Goal: Task Accomplishment & Management: Complete application form

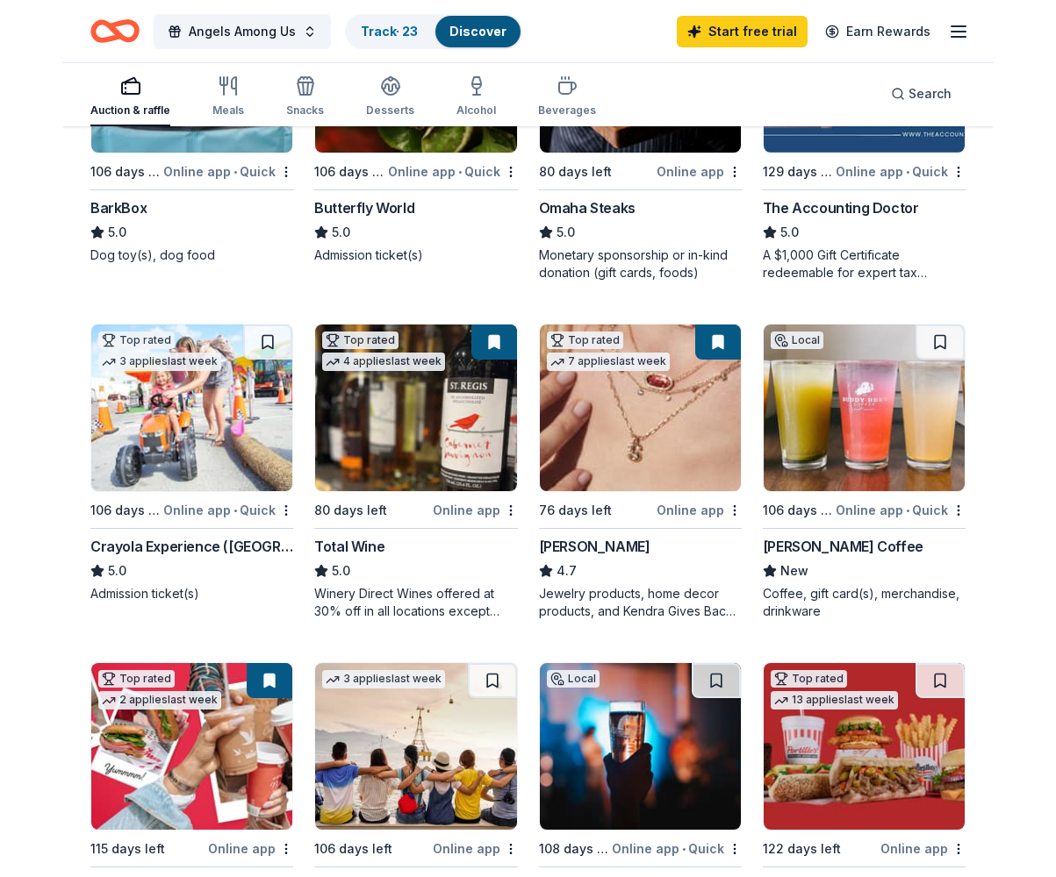
scroll to position [1147, 0]
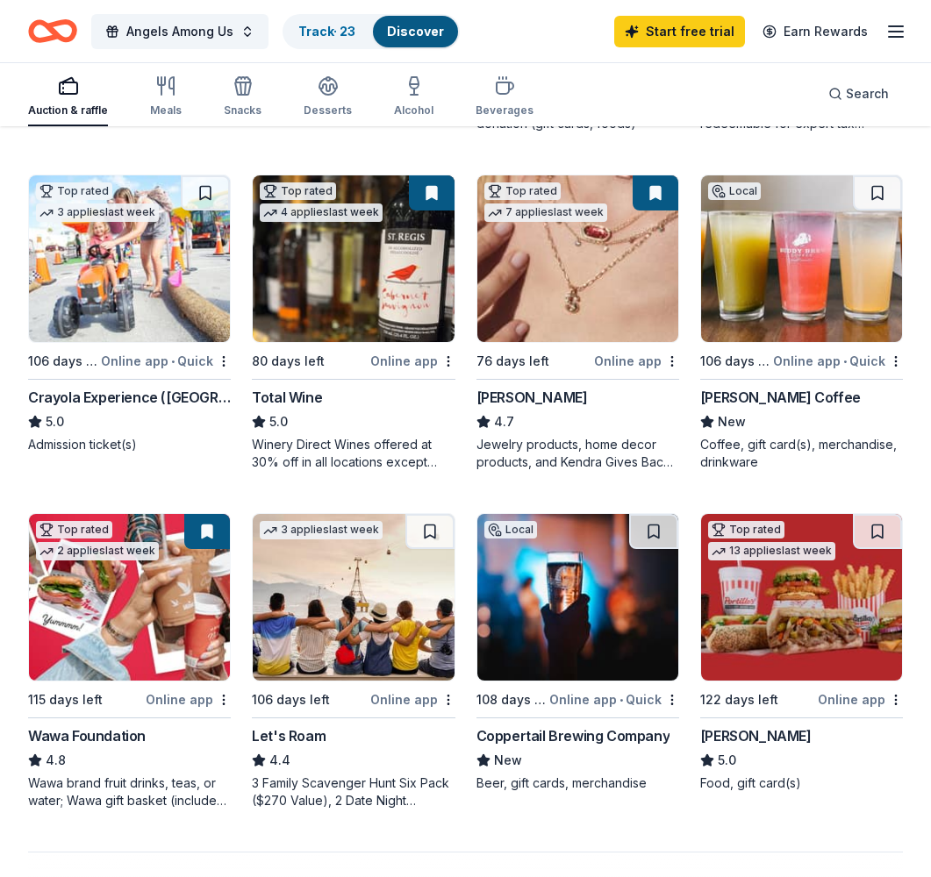
click at [100, 610] on img at bounding box center [129, 597] width 201 height 167
click at [348, 255] on img at bounding box center [353, 258] width 201 height 167
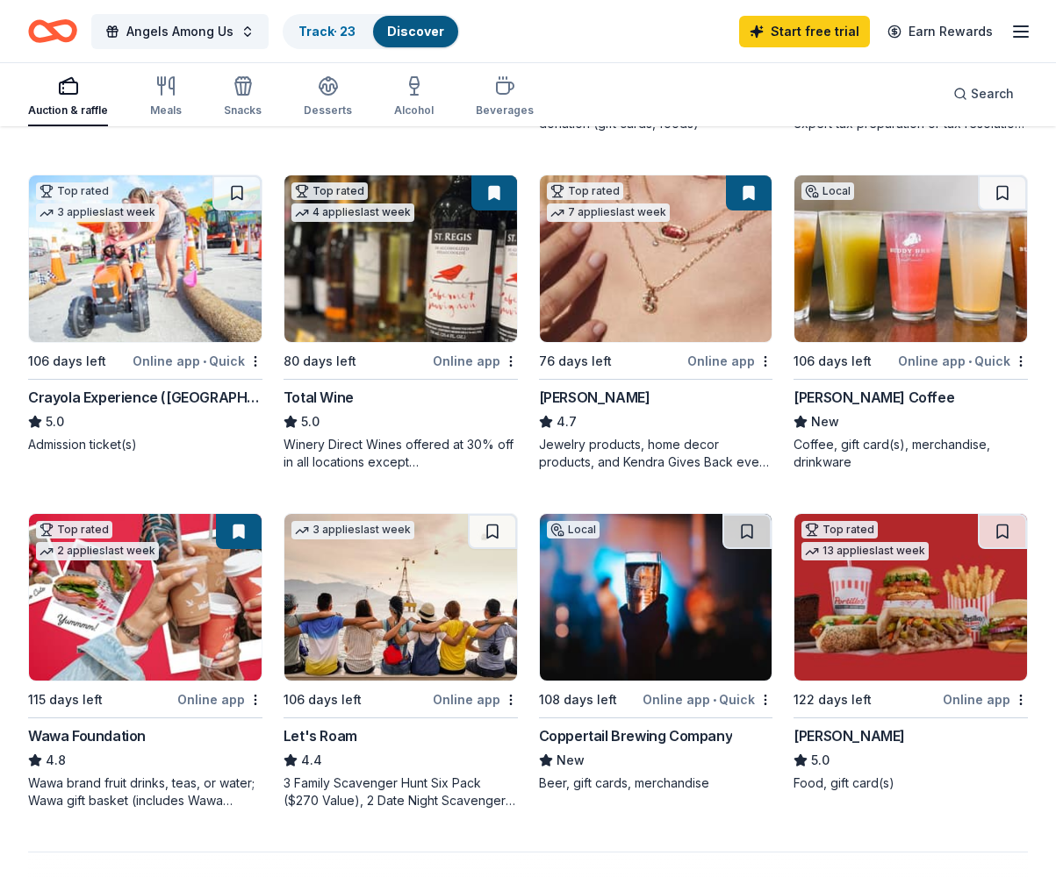
click at [387, 561] on img at bounding box center [400, 597] width 233 height 167
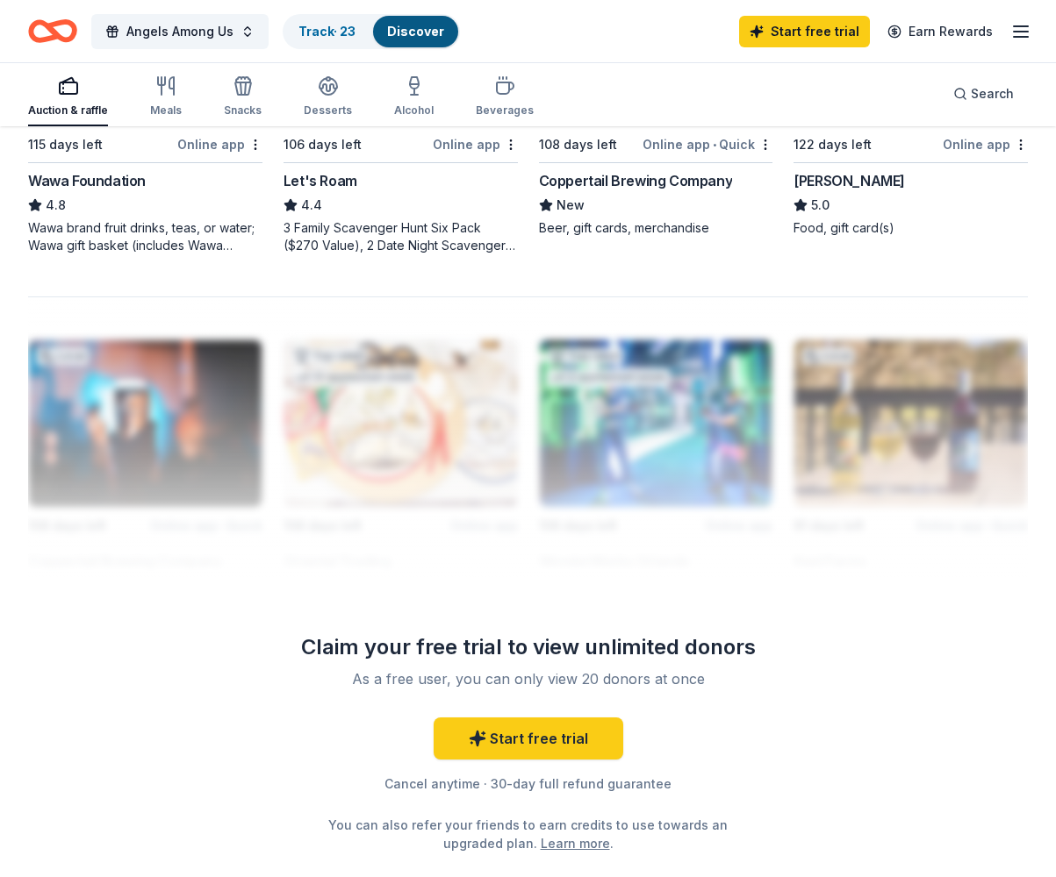
scroll to position [1336, 0]
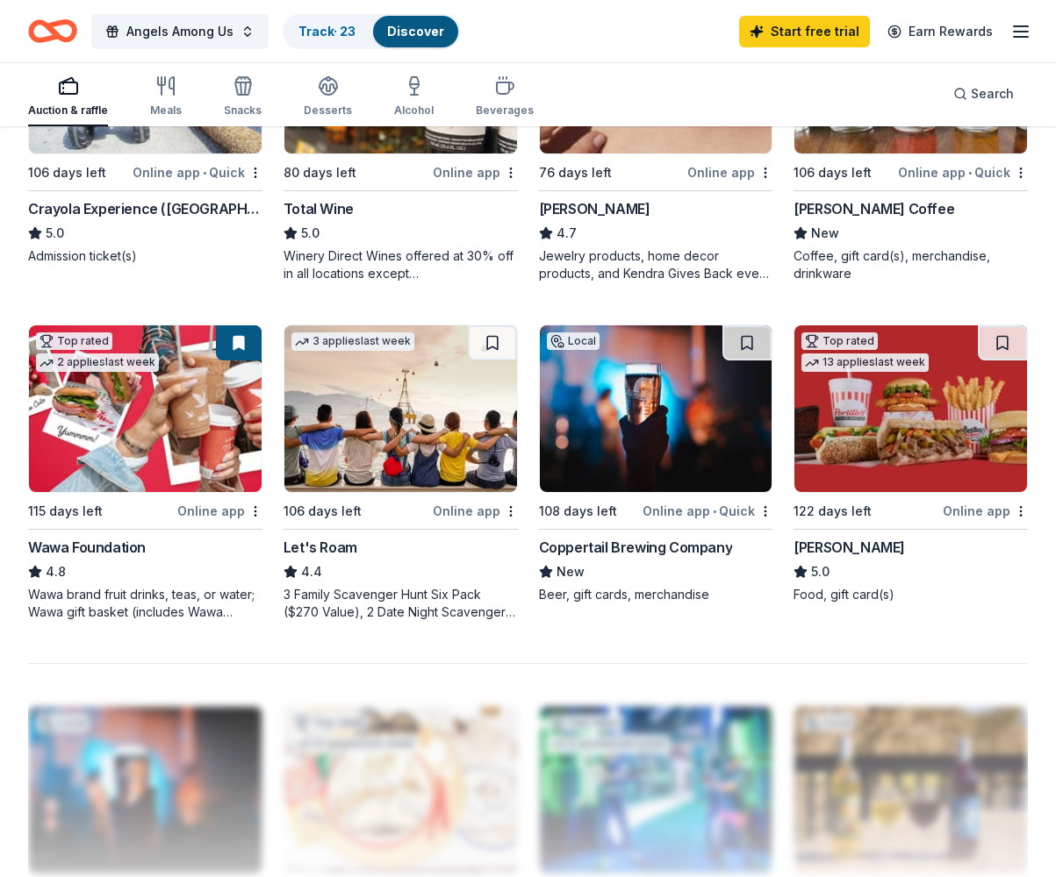
click at [900, 412] on img at bounding box center [910, 409] width 233 height 167
click at [902, 421] on img at bounding box center [910, 409] width 233 height 167
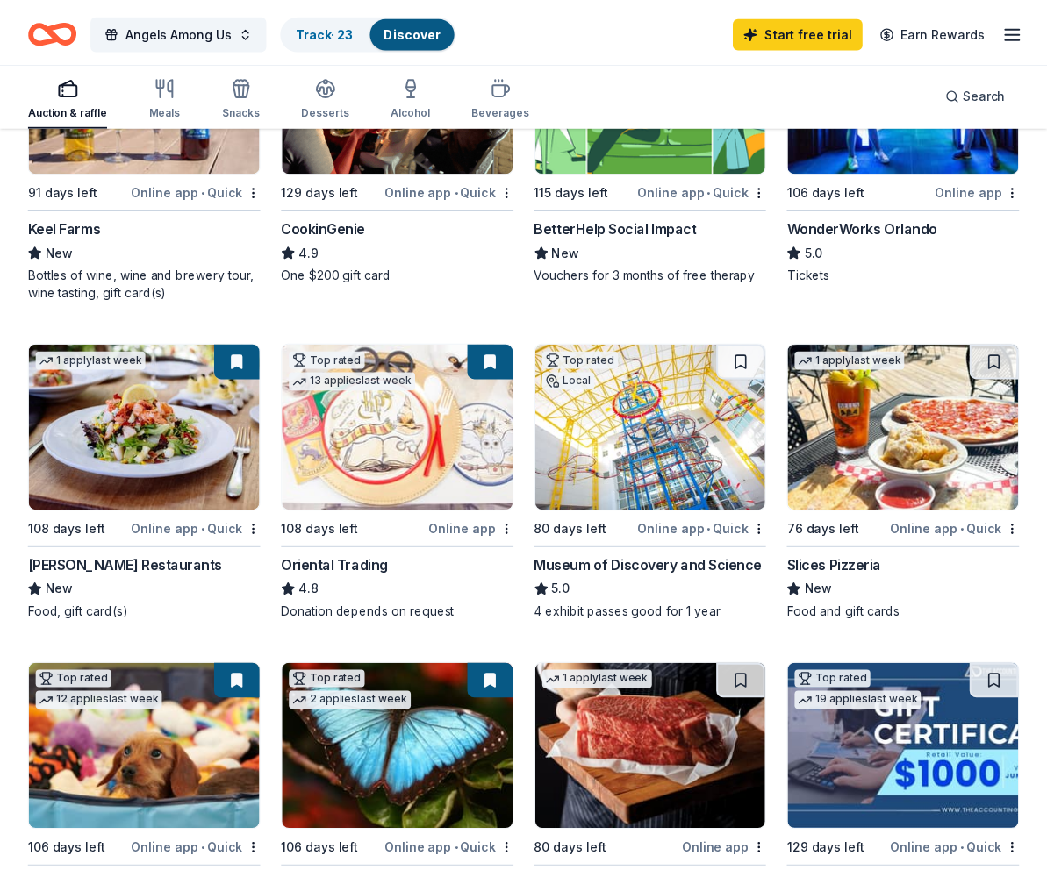
scroll to position [412, 0]
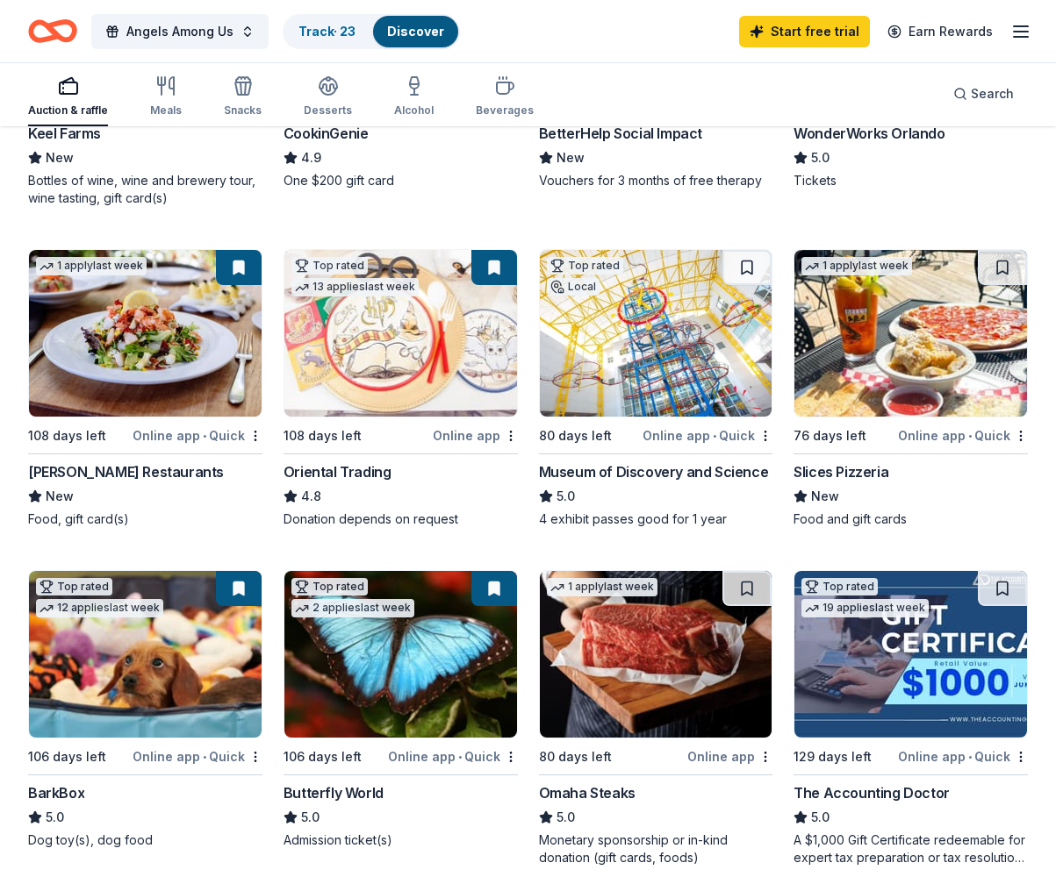
click at [143, 328] on img at bounding box center [145, 333] width 233 height 167
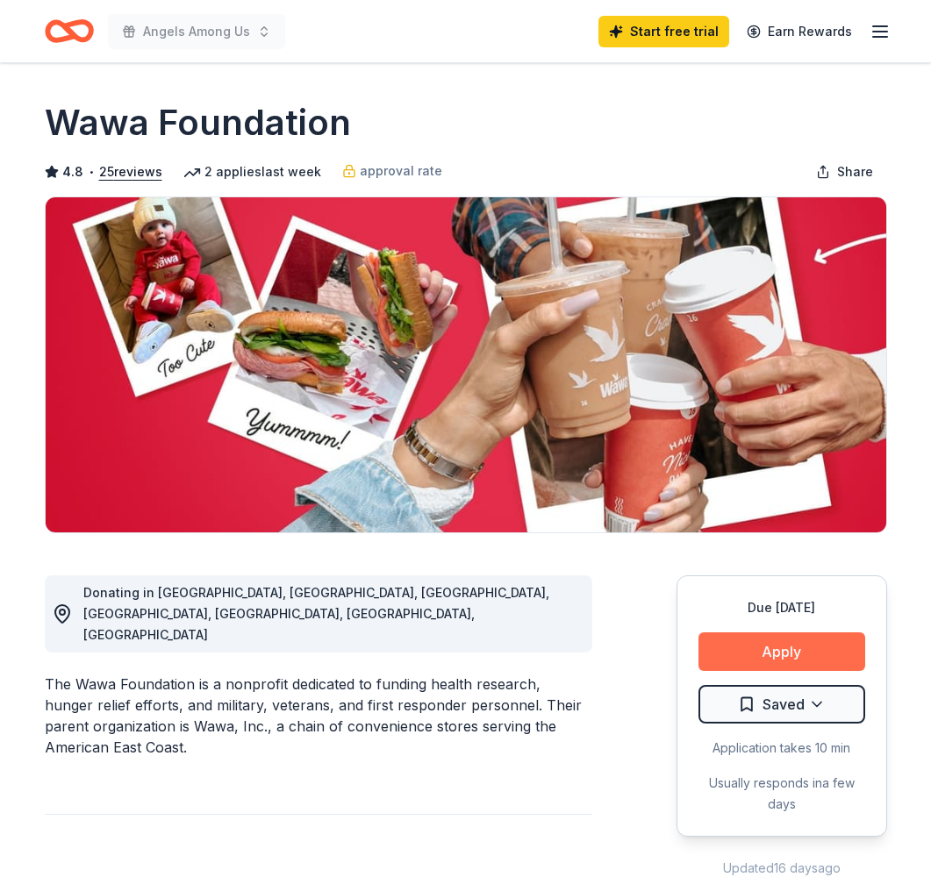
click at [784, 644] on button "Apply" at bounding box center [781, 652] width 167 height 39
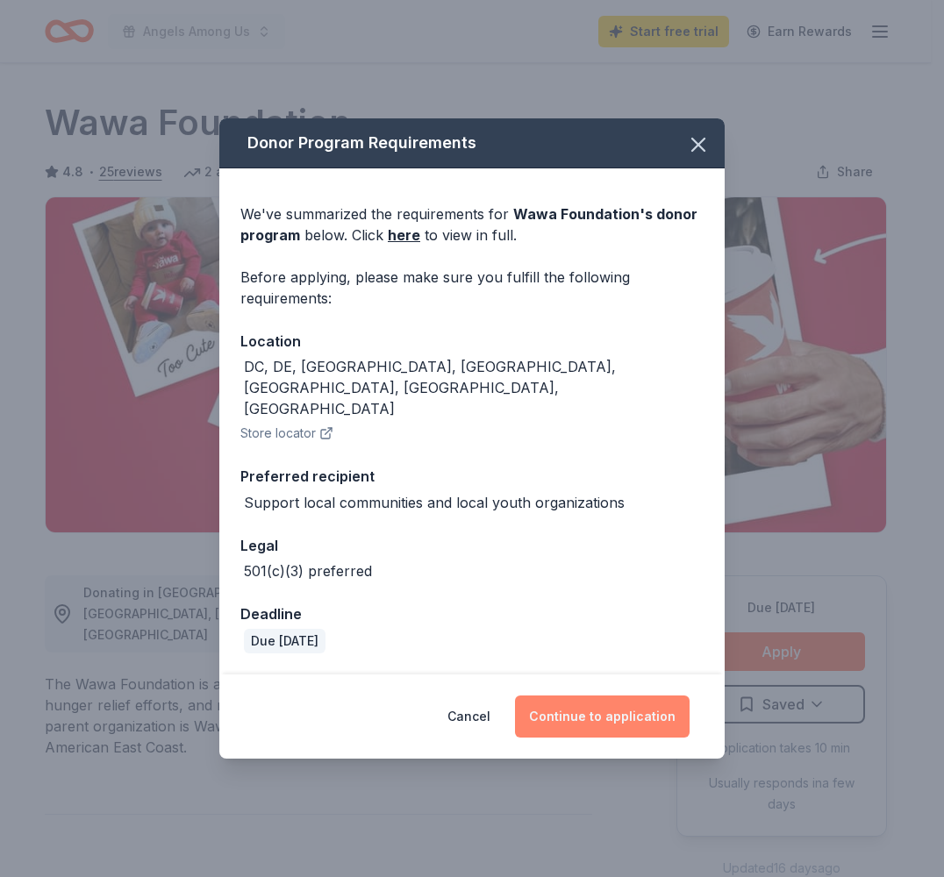
click at [631, 697] on button "Continue to application" at bounding box center [602, 717] width 175 height 42
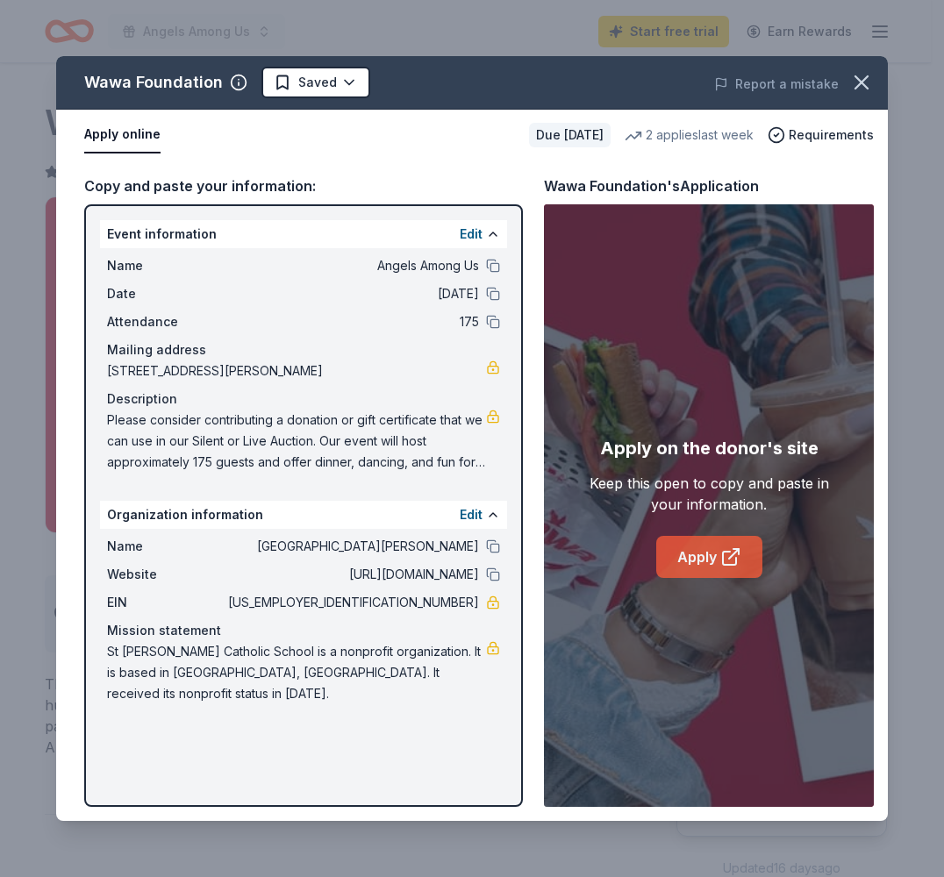
click at [721, 557] on icon at bounding box center [730, 557] width 21 height 21
click at [860, 87] on icon "button" at bounding box center [861, 82] width 25 height 25
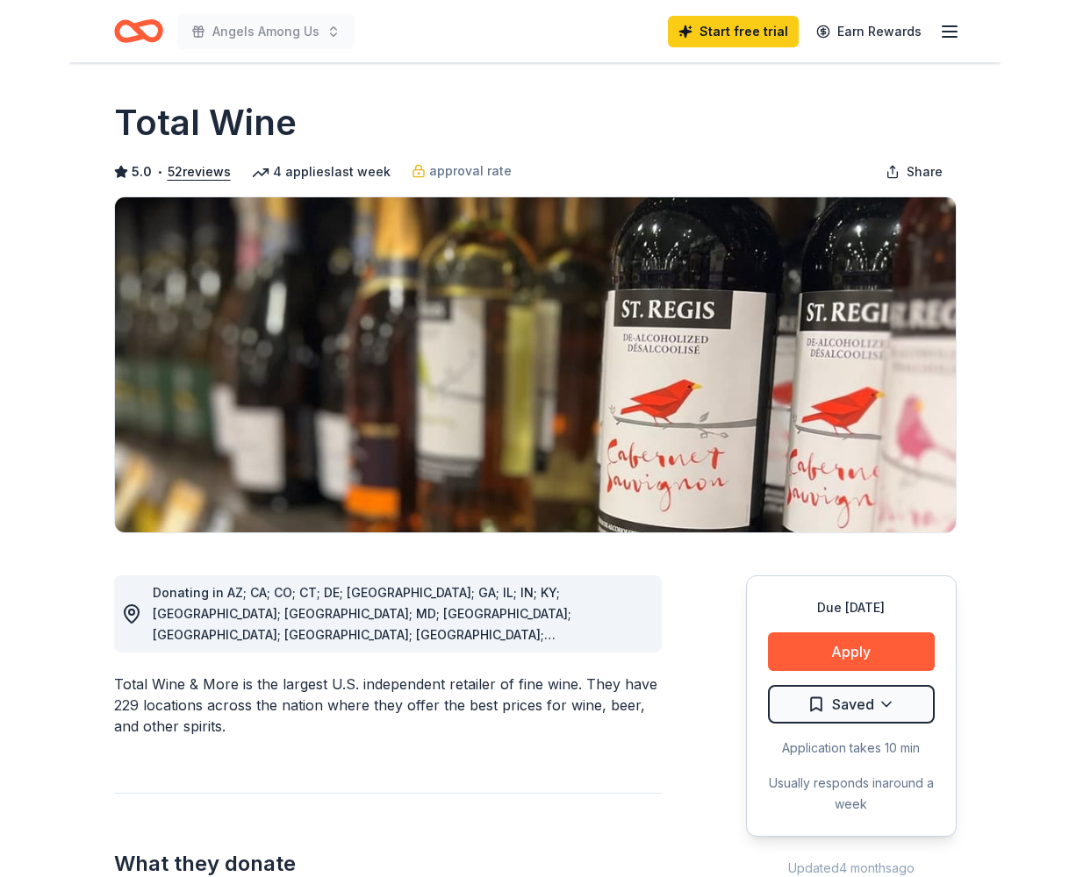
scroll to position [151, 0]
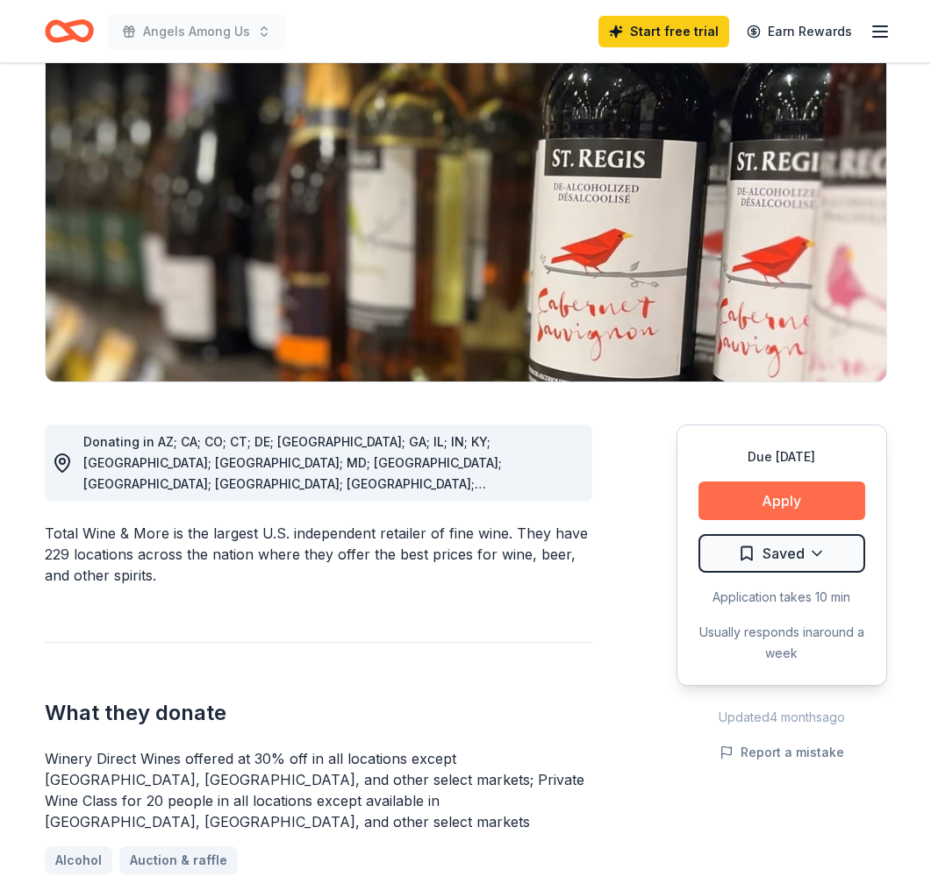
click at [756, 499] on button "Apply" at bounding box center [781, 501] width 167 height 39
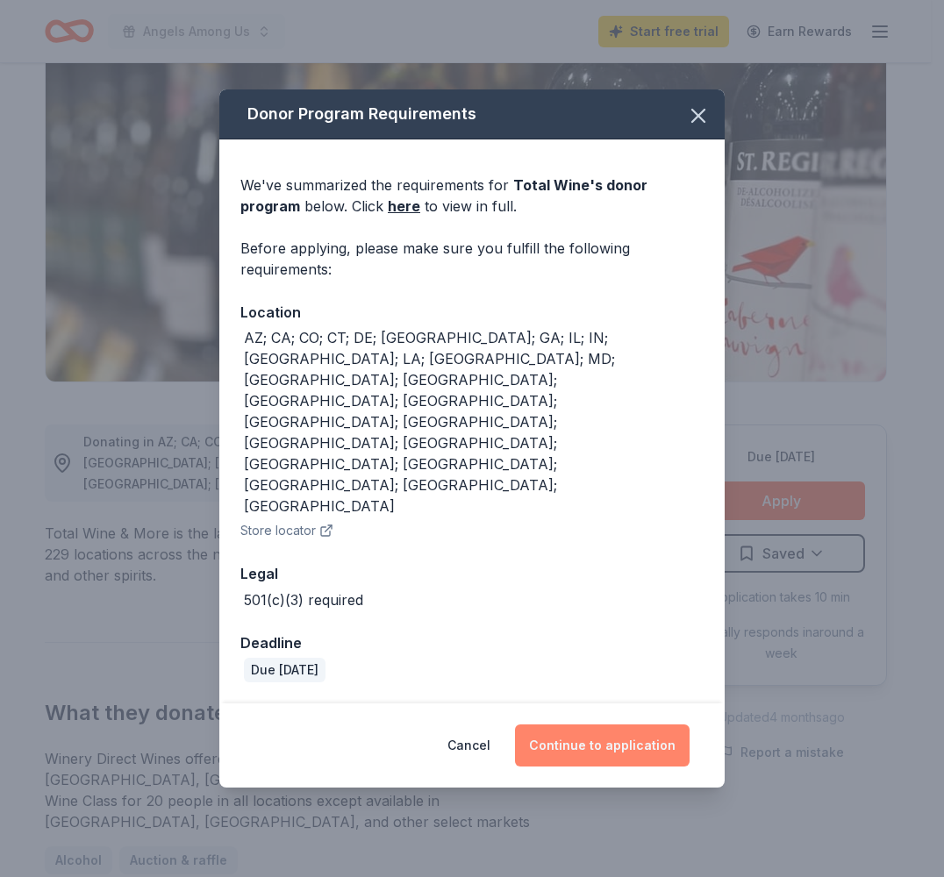
click at [606, 725] on button "Continue to application" at bounding box center [602, 746] width 175 height 42
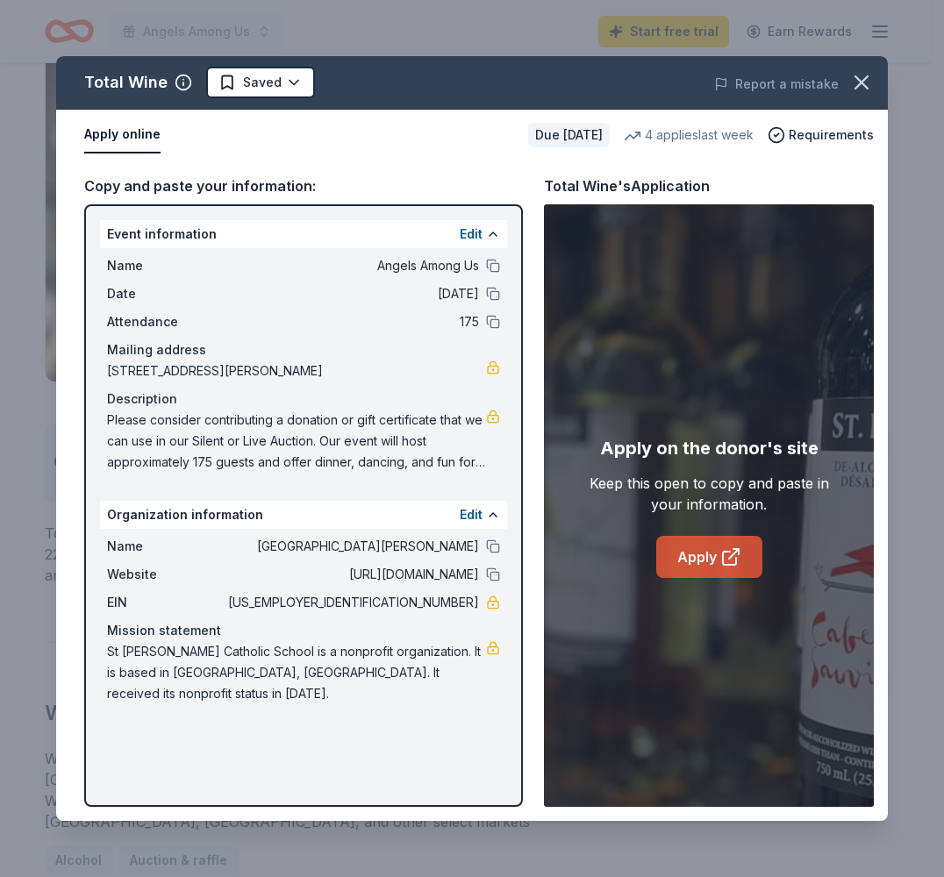
click at [688, 574] on link "Apply" at bounding box center [709, 557] width 106 height 42
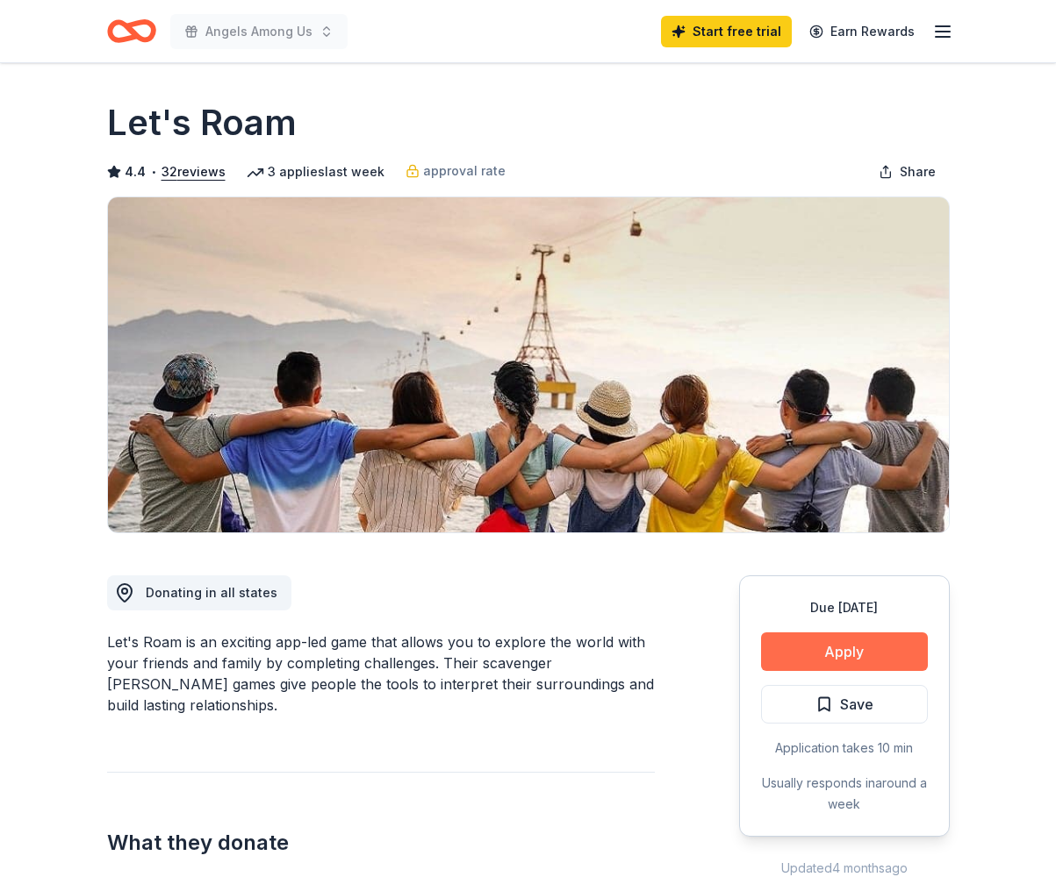
click at [865, 643] on button "Apply" at bounding box center [844, 652] width 167 height 39
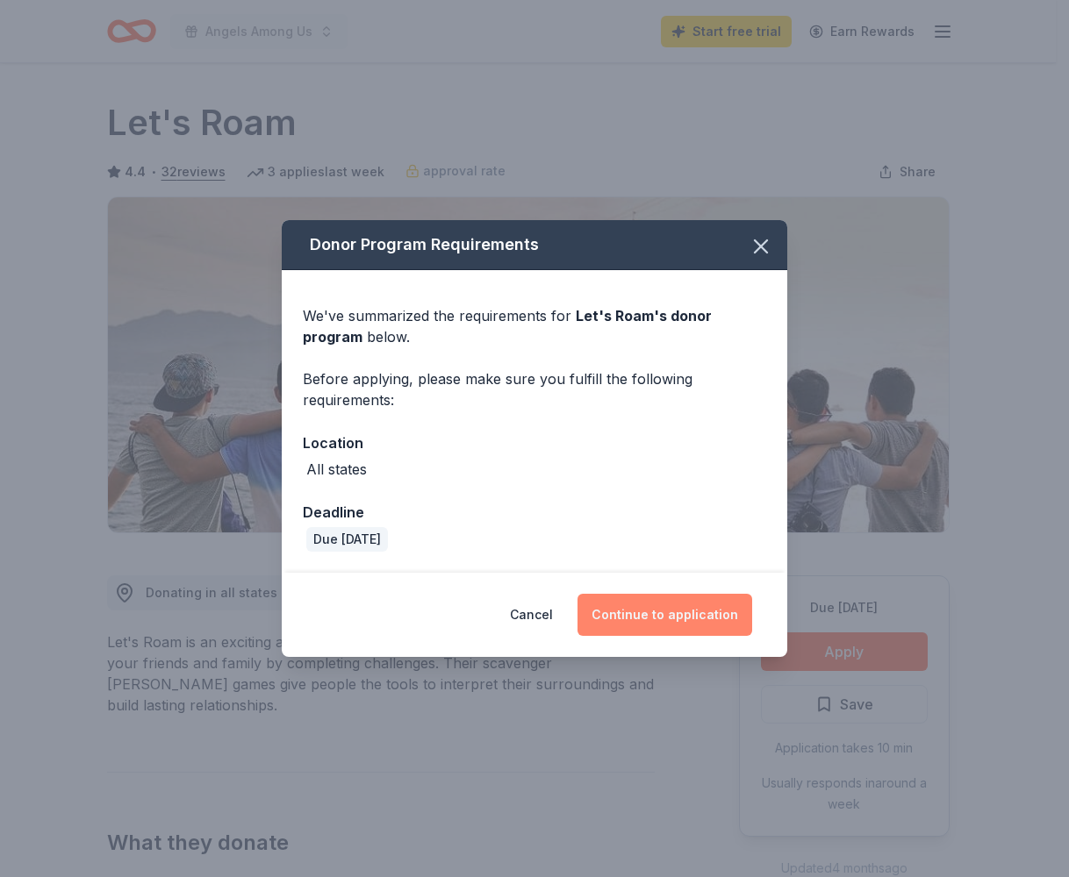
click at [719, 619] on button "Continue to application" at bounding box center [664, 615] width 175 height 42
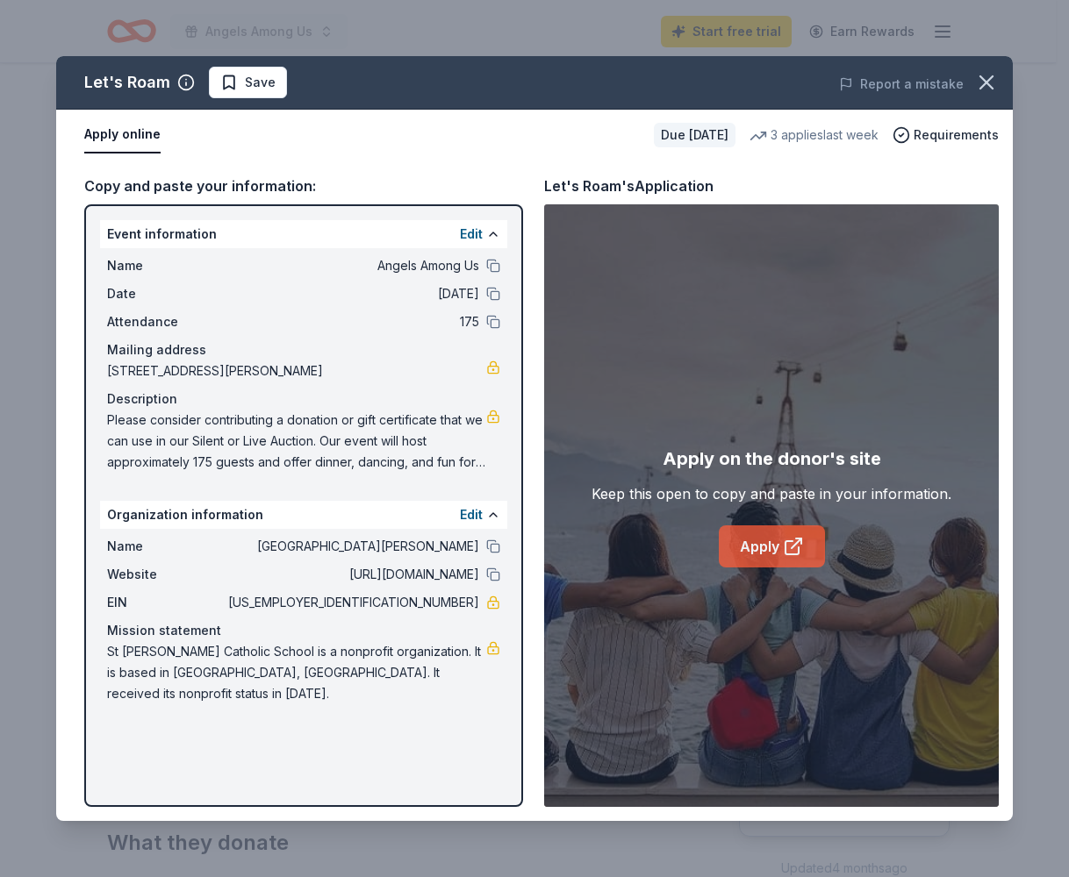
click at [769, 541] on link "Apply" at bounding box center [772, 547] width 106 height 42
click at [996, 87] on icon "button" at bounding box center [986, 82] width 25 height 25
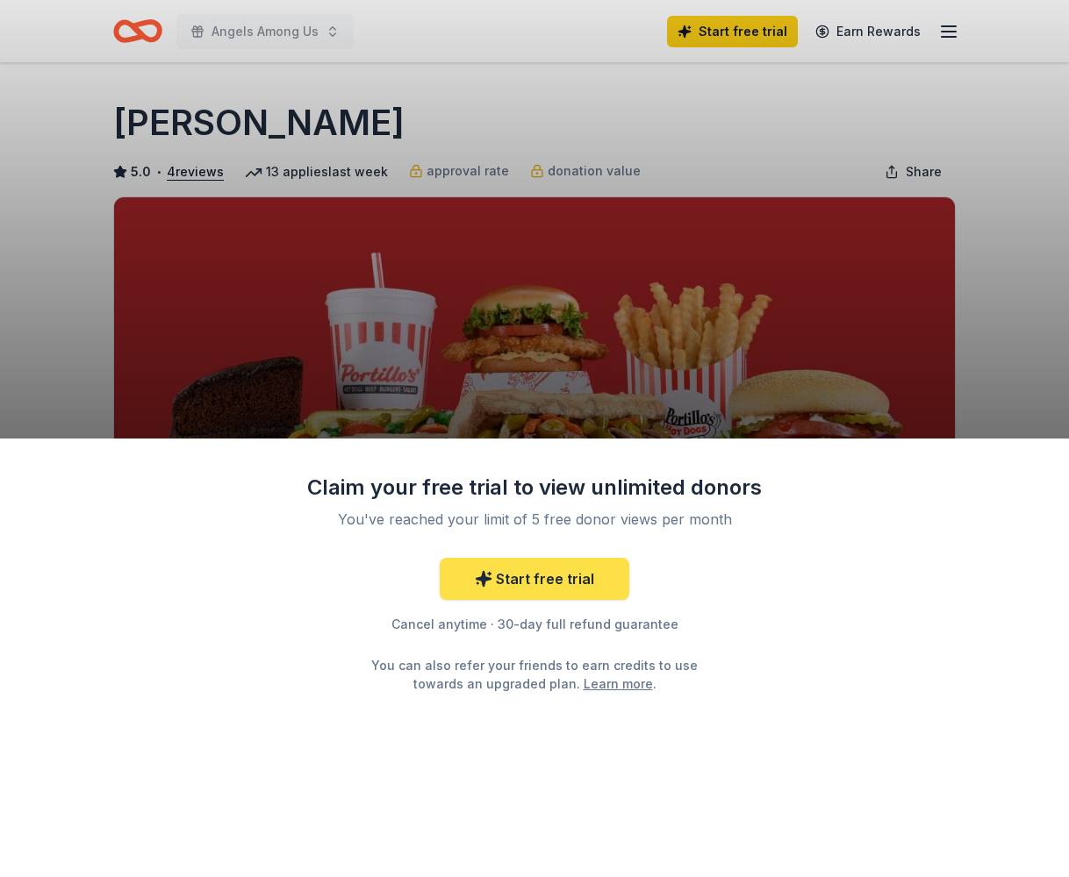
click at [579, 575] on link "Start free trial" at bounding box center [535, 579] width 190 height 42
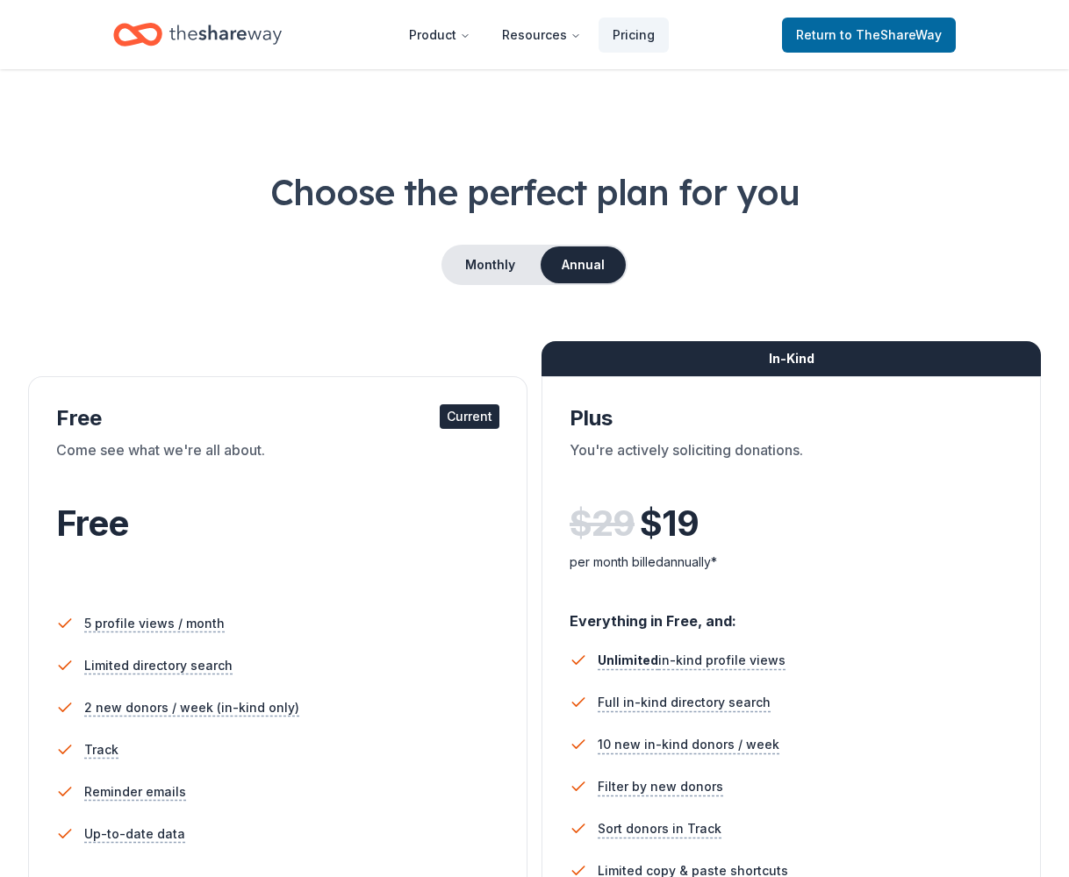
click at [548, 580] on div "In-Kind Plus You're actively soliciting donations. $ 29 $ 19 per month billed a…" at bounding box center [790, 692] width 499 height 632
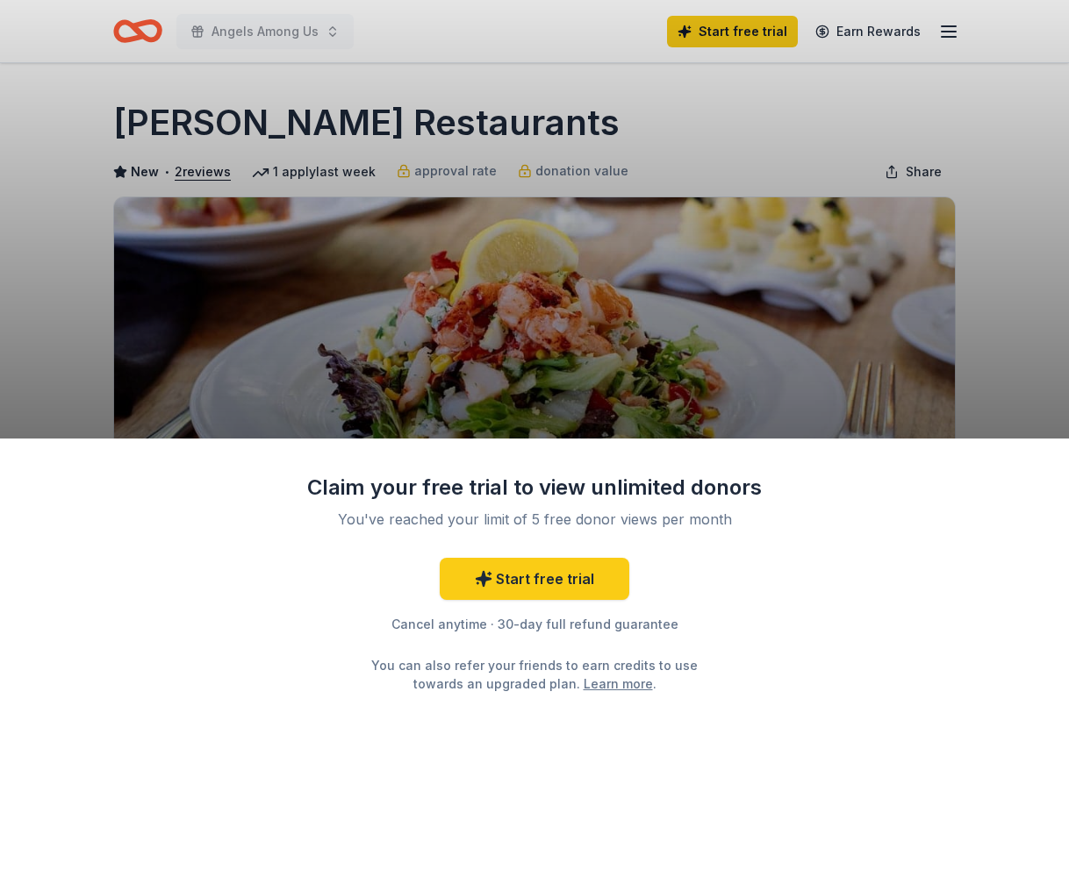
click at [658, 379] on div "Claim your free trial to view unlimited donors You've reached your limit of 5 f…" at bounding box center [534, 438] width 1069 height 877
